Goal: Find contact information: Find contact information

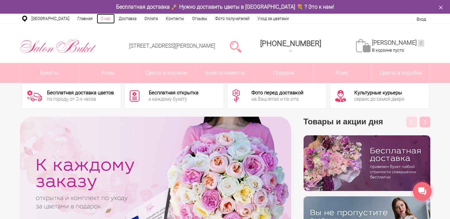
click at [104, 20] on link "О нас" at bounding box center [106, 19] width 18 height 10
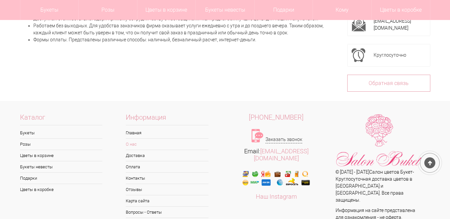
scroll to position [256, 0]
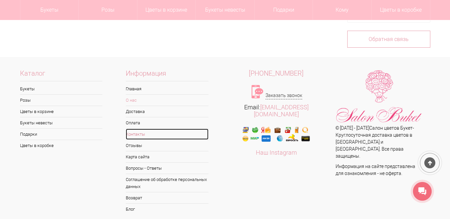
click at [130, 130] on link "Контакты" at bounding box center [167, 134] width 83 height 11
